Goal: Task Accomplishment & Management: Use online tool/utility

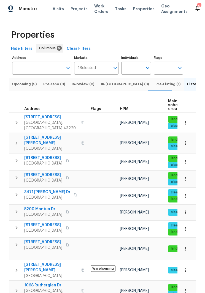
click at [56, 7] on span "Visits" at bounding box center [58, 9] width 11 height 6
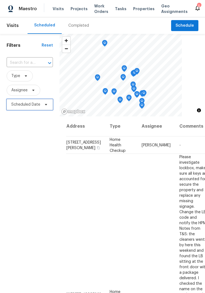
click at [46, 104] on icon at bounding box center [46, 104] width 4 height 4
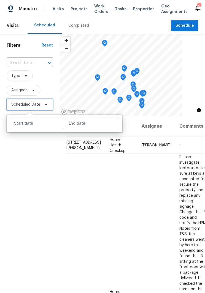
click at [47, 105] on icon at bounding box center [46, 104] width 4 height 4
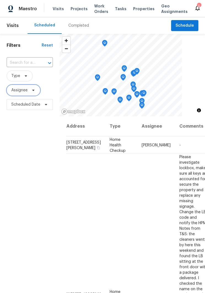
click at [37, 90] on span "Assignee" at bounding box center [24, 90] width 34 height 11
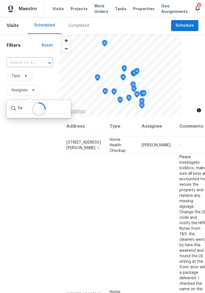
type input "D"
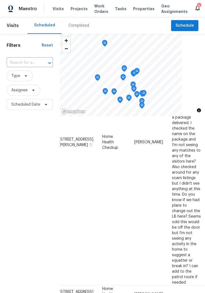
scroll to position [155, 7]
